Goal: Information Seeking & Learning: Learn about a topic

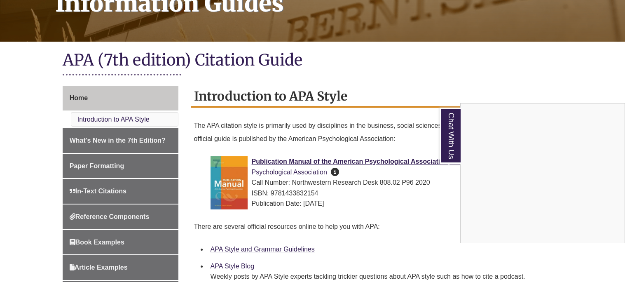
scroll to position [146, 0]
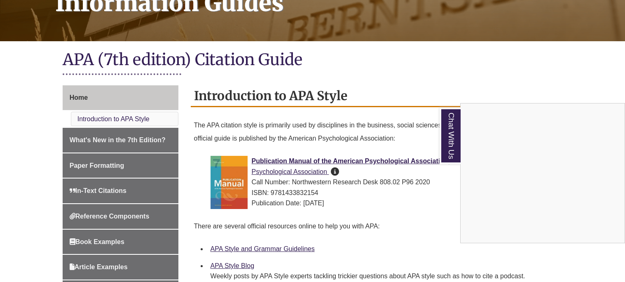
click at [268, 246] on div "Chat With Us" at bounding box center [312, 141] width 625 height 282
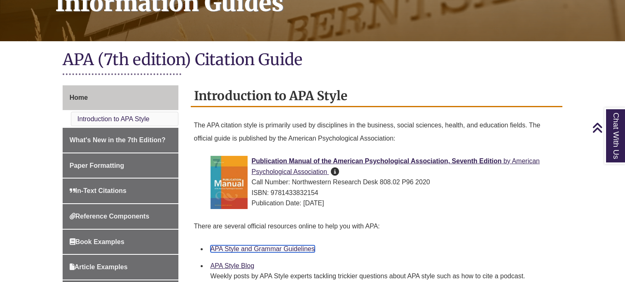
click at [276, 248] on link "APA Style and Grammar Guidelines" at bounding box center [262, 248] width 104 height 7
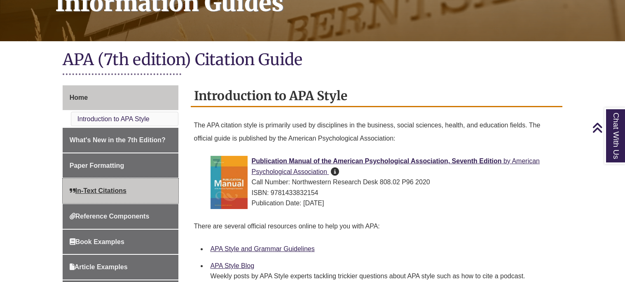
click at [134, 189] on link "In-Text Citations" at bounding box center [121, 190] width 116 height 25
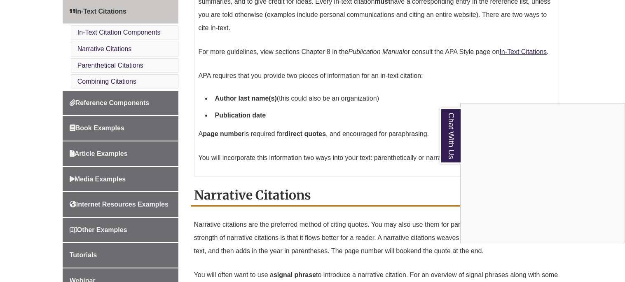
scroll to position [316, 0]
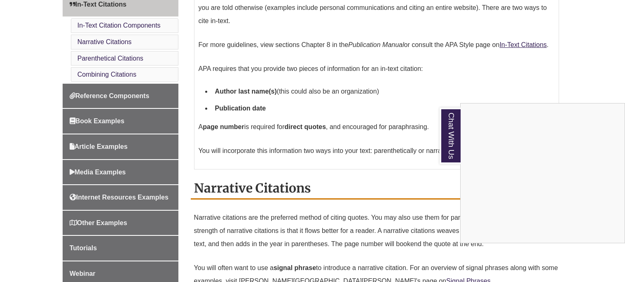
click at [108, 123] on div "Chat With Us" at bounding box center [312, 141] width 625 height 282
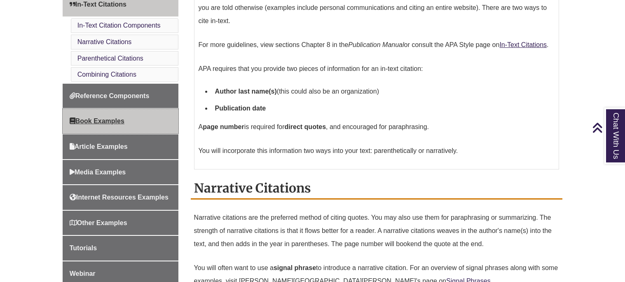
click at [138, 125] on link "Book Examples" at bounding box center [121, 121] width 116 height 25
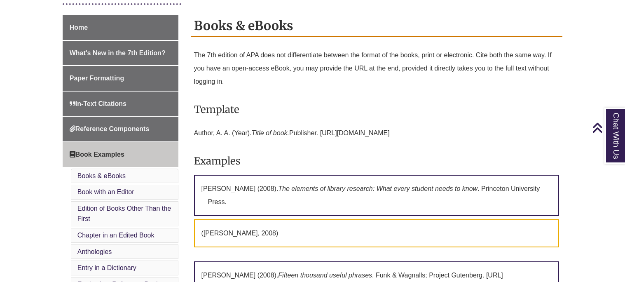
scroll to position [210, 0]
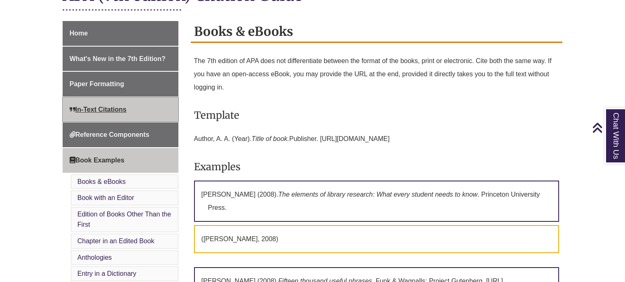
click at [111, 117] on link "In-Text Citations" at bounding box center [121, 109] width 116 height 25
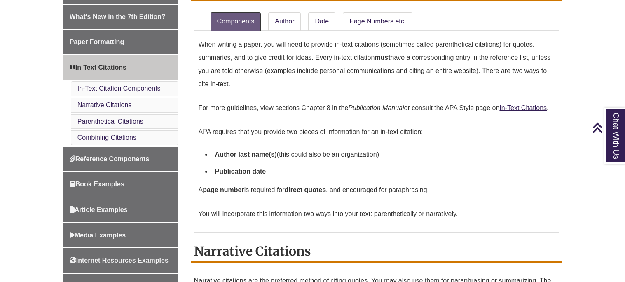
scroll to position [253, 0]
